Goal: Task Accomplishment & Management: Use online tool/utility

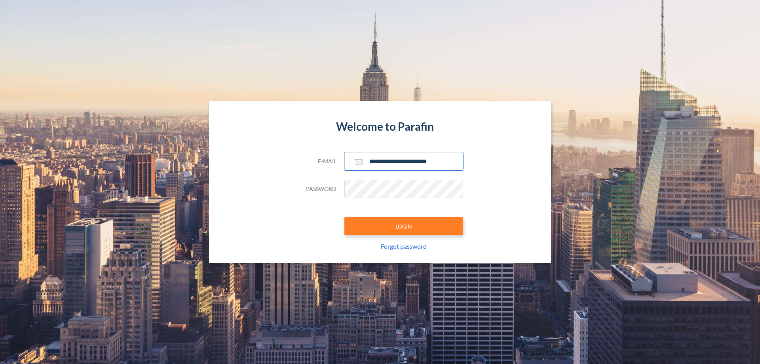
type input "**********"
click at [404, 226] on button "LOGIN" at bounding box center [403, 226] width 119 height 18
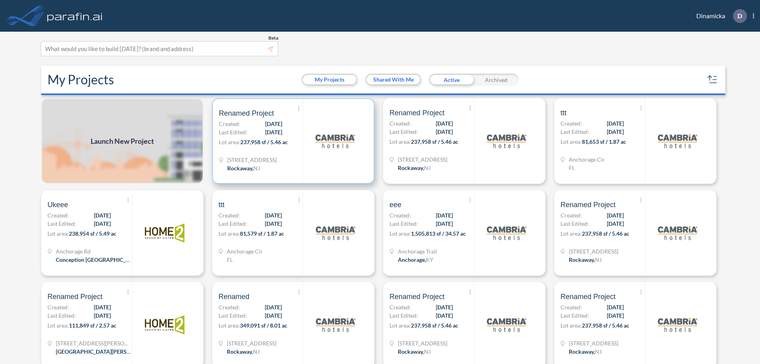
scroll to position [2, 0]
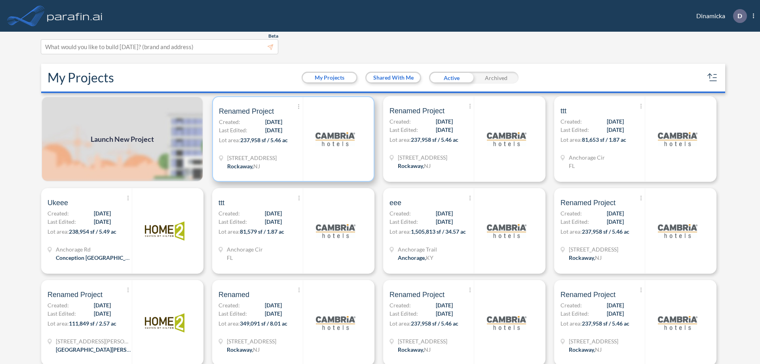
click at [292, 139] on p "Lot area: 237,958 sf / 5.46 ac" at bounding box center [261, 141] width 84 height 11
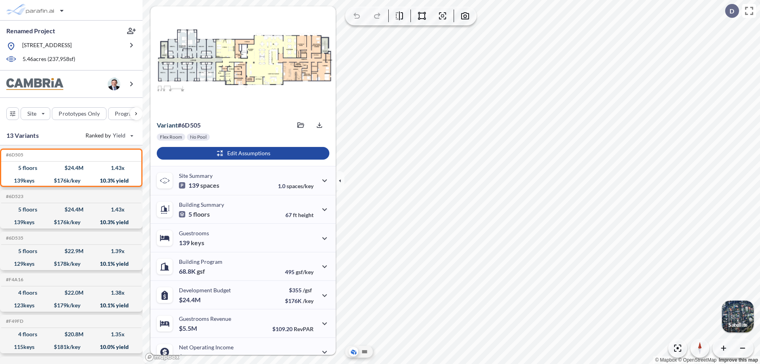
scroll to position [40, 0]
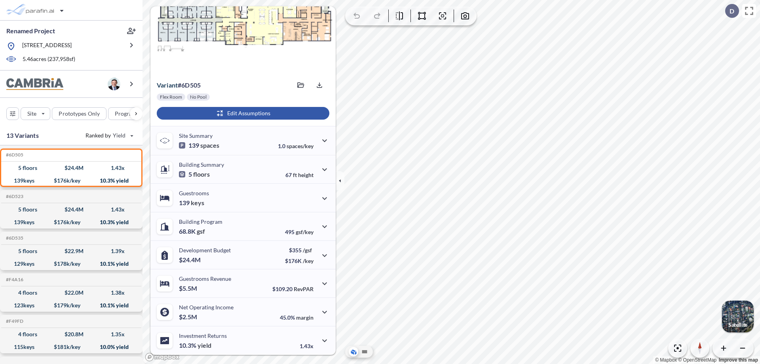
click at [242, 113] on div "button" at bounding box center [243, 113] width 173 height 13
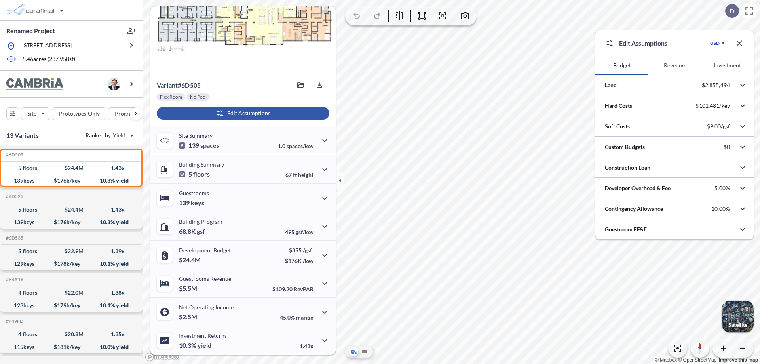
click at [727, 65] on button "Investment" at bounding box center [727, 65] width 53 height 19
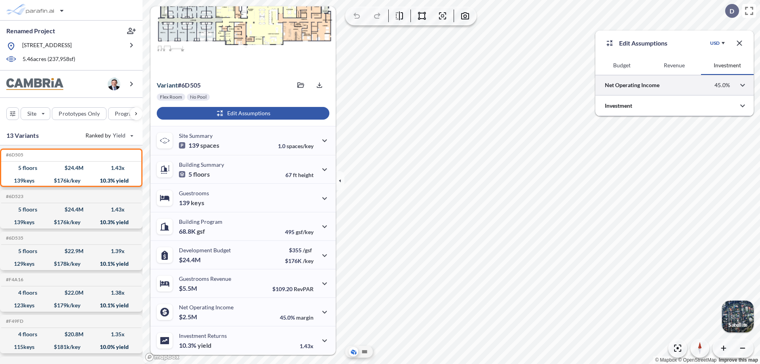
click at [675, 85] on div at bounding box center [674, 85] width 158 height 20
